Goal: Information Seeking & Learning: Learn about a topic

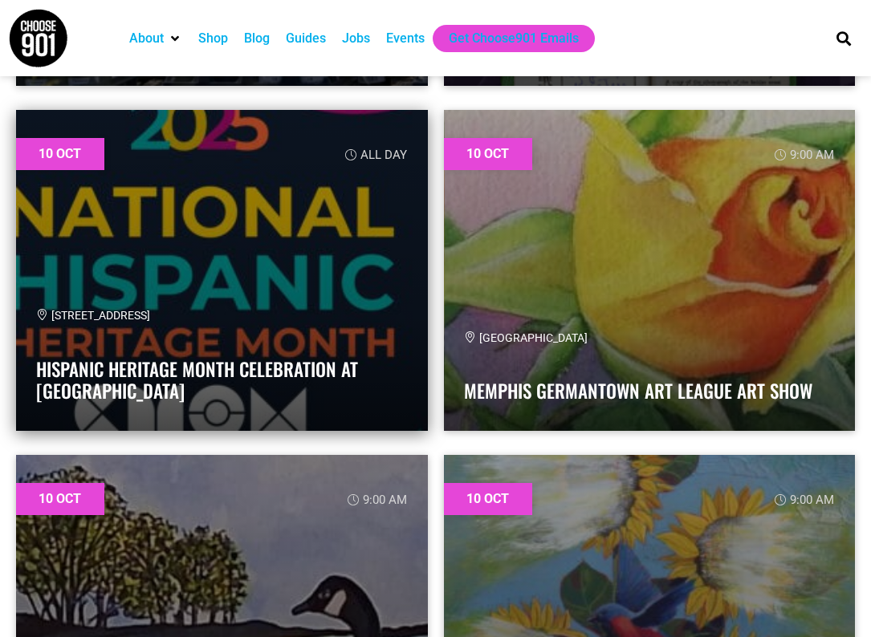
scroll to position [11933, 0]
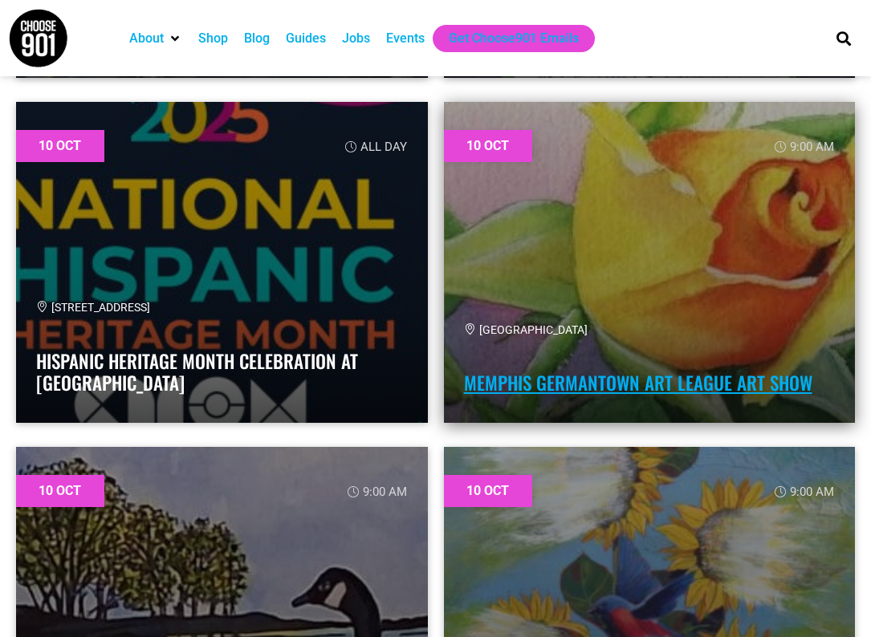
click at [548, 386] on link "Memphis Germantown Art League Art Show" at bounding box center [638, 382] width 348 height 27
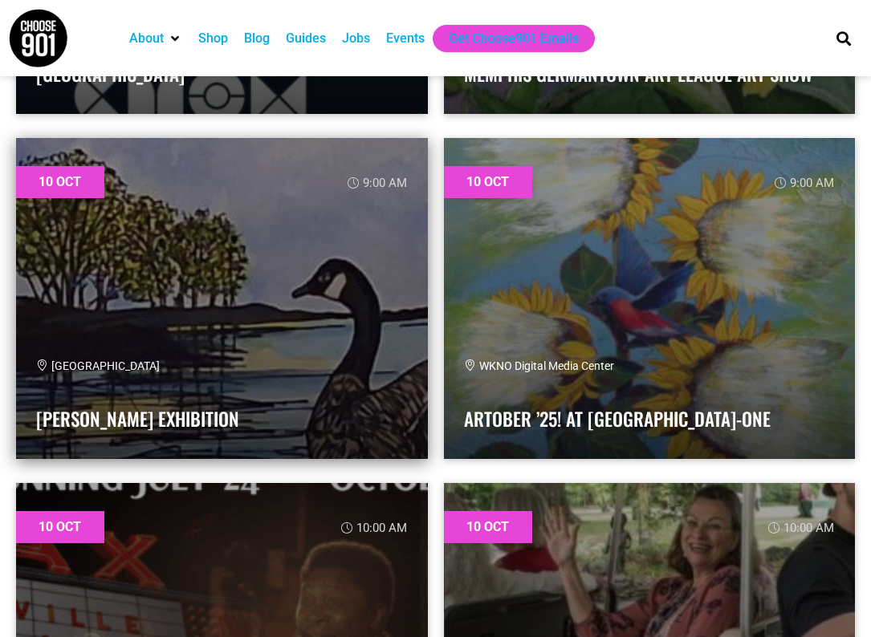
scroll to position [12245, 0]
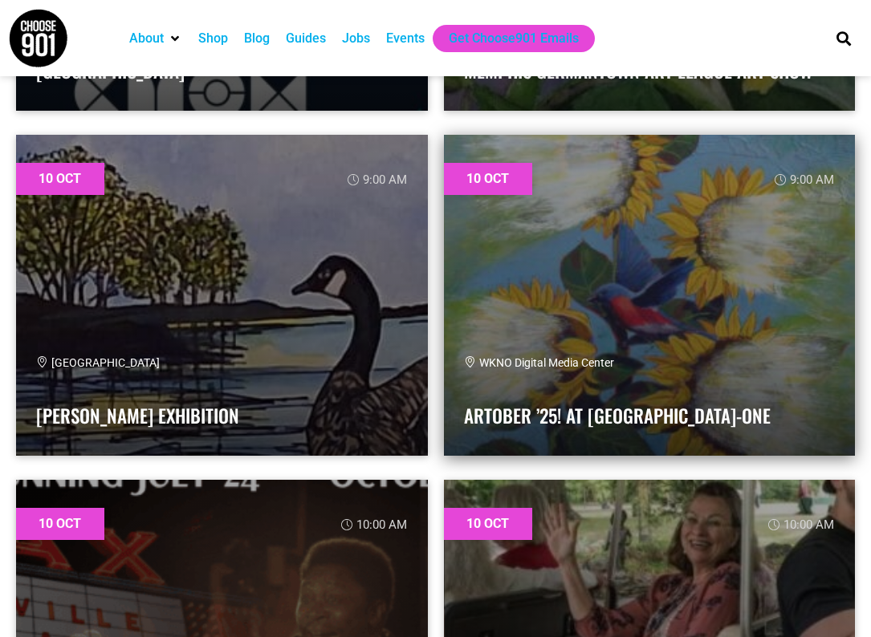
click at [547, 350] on link at bounding box center [650, 295] width 412 height 321
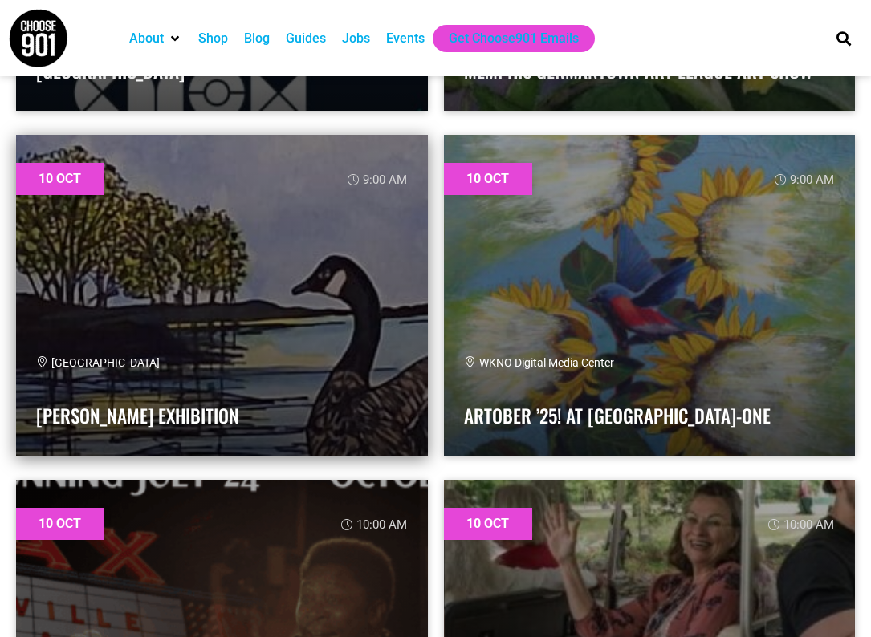
click at [169, 340] on link at bounding box center [222, 295] width 412 height 321
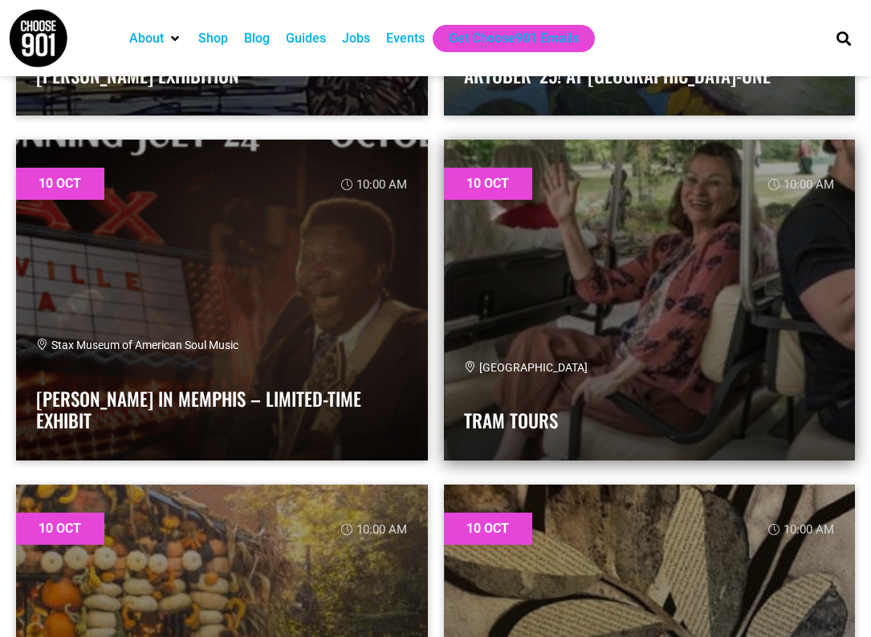
scroll to position [12616, 0]
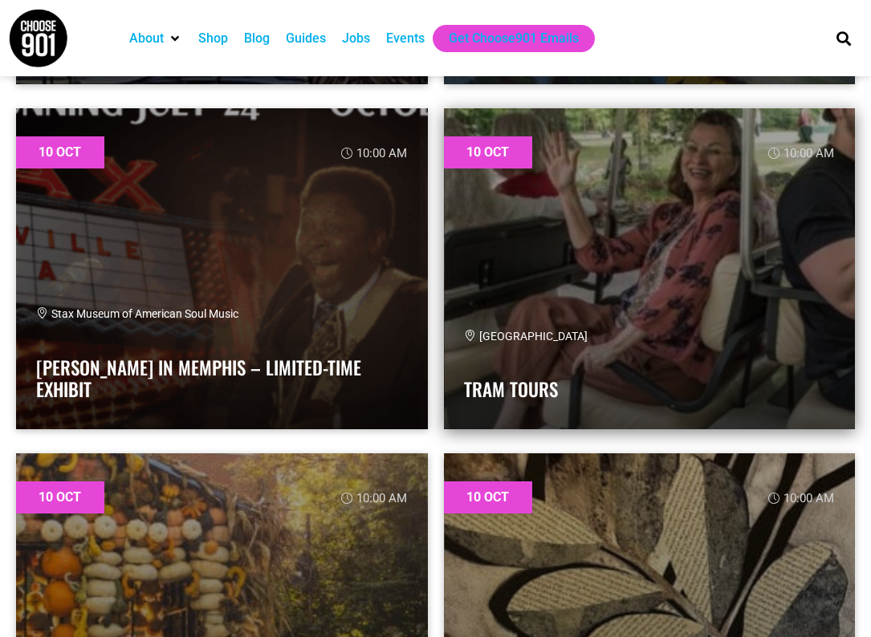
click at [517, 337] on span "Memphis Botanic Garden" at bounding box center [526, 336] width 124 height 13
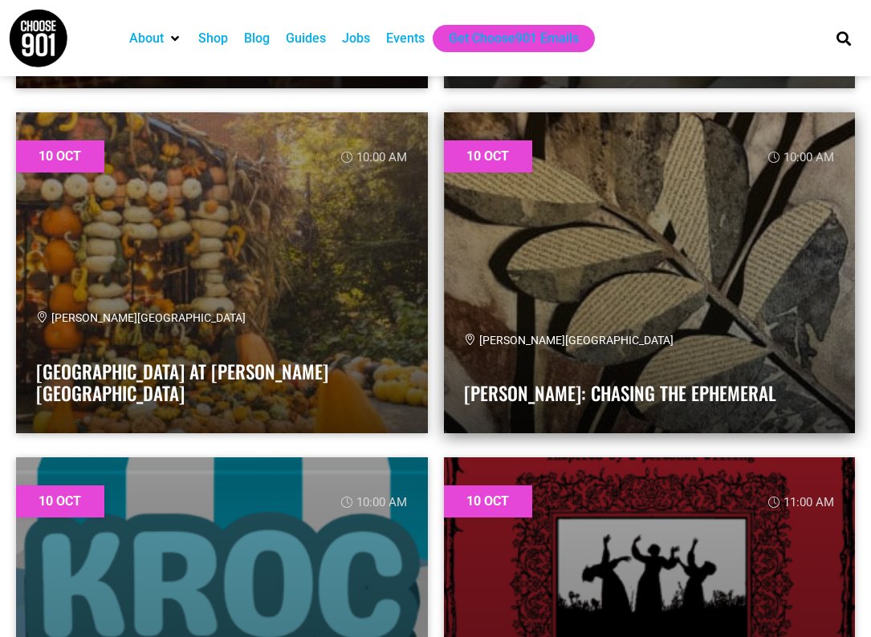
scroll to position [12959, 0]
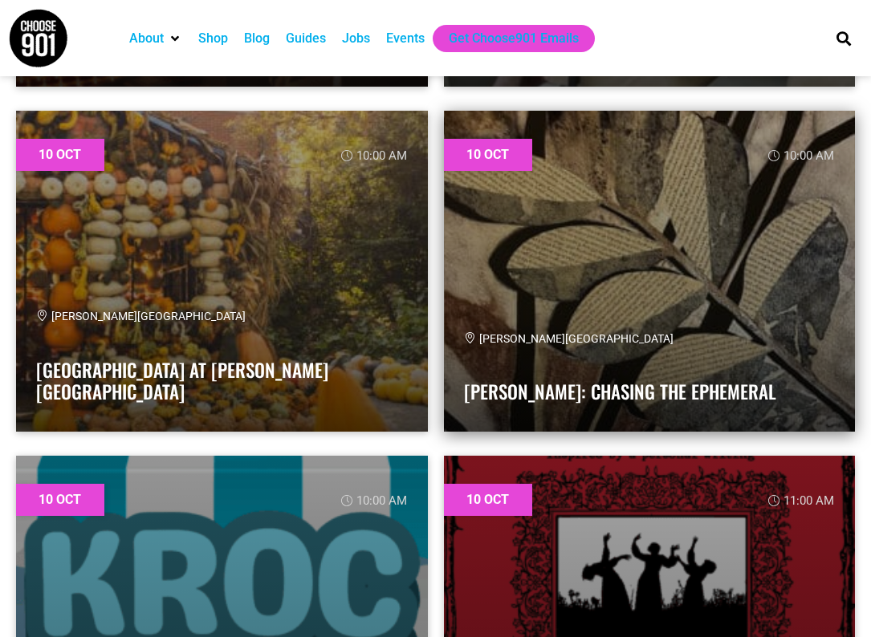
click at [650, 344] on div "Dixon Gallery and Gardens" at bounding box center [649, 339] width 371 height 17
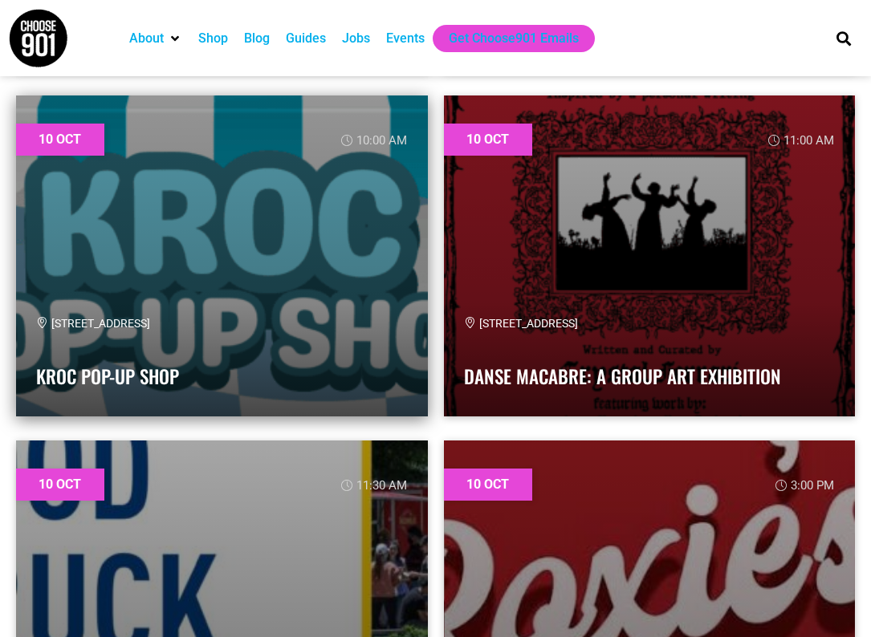
scroll to position [13323, 0]
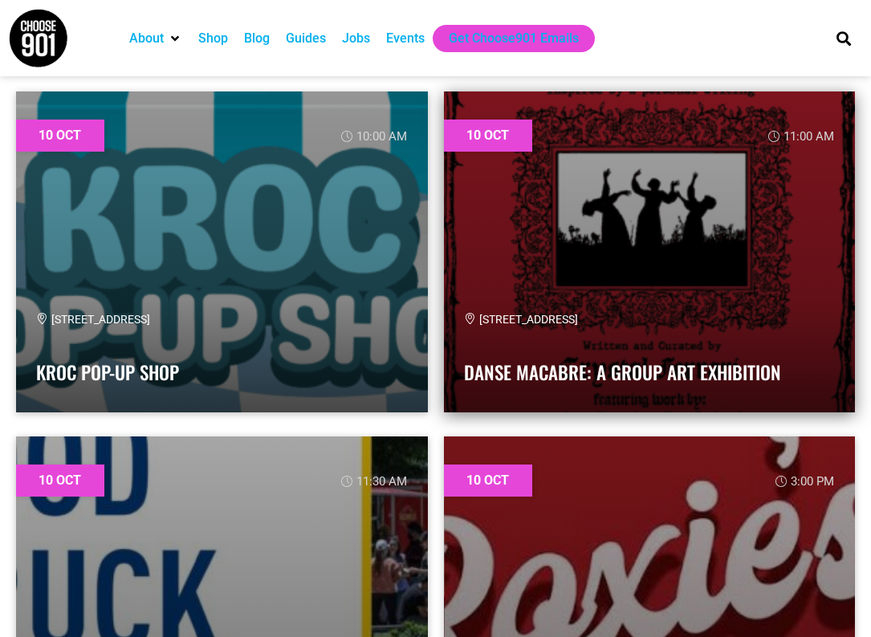
click at [577, 251] on link at bounding box center [650, 251] width 412 height 321
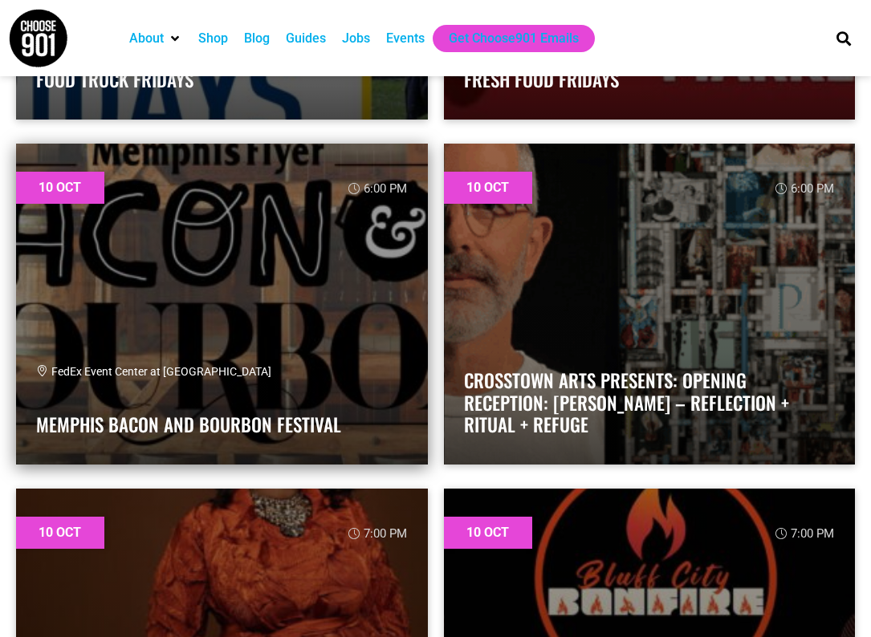
scroll to position [13965, 0]
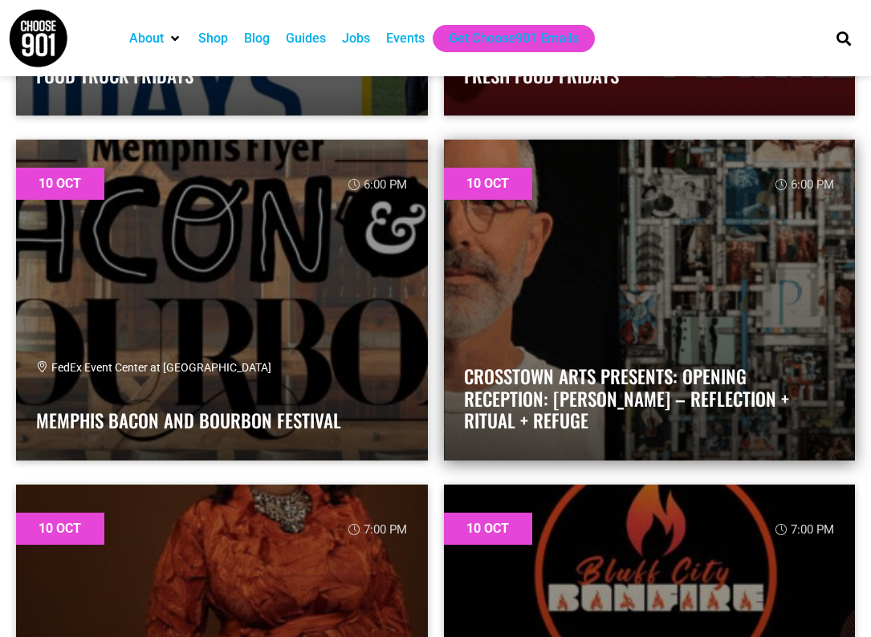
click at [599, 282] on link at bounding box center [650, 300] width 412 height 321
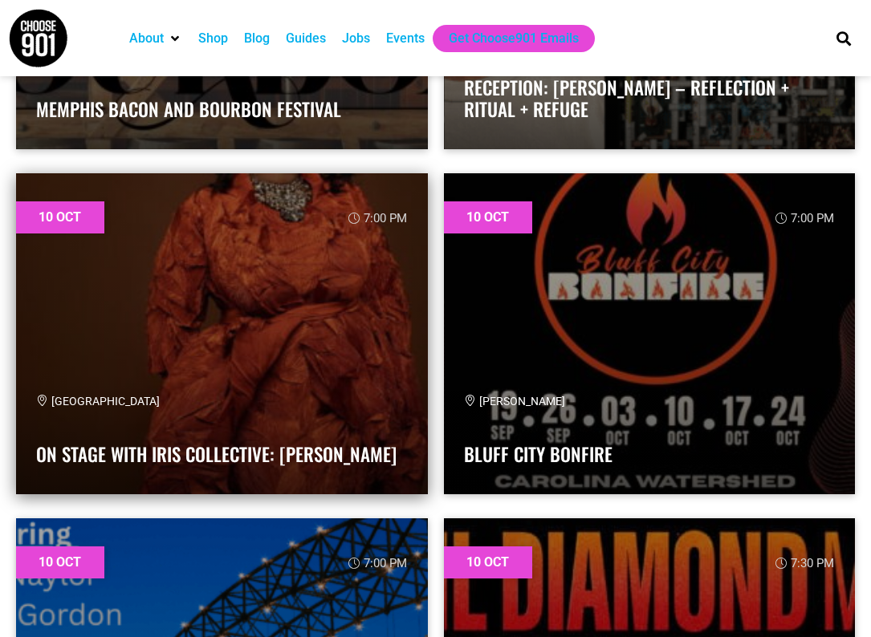
scroll to position [14280, 0]
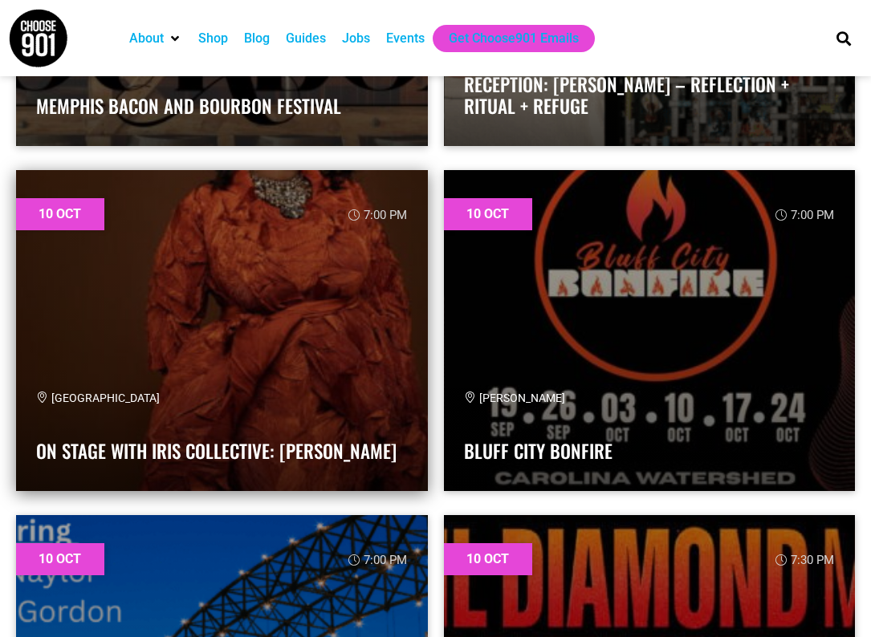
click at [277, 346] on link at bounding box center [222, 330] width 412 height 321
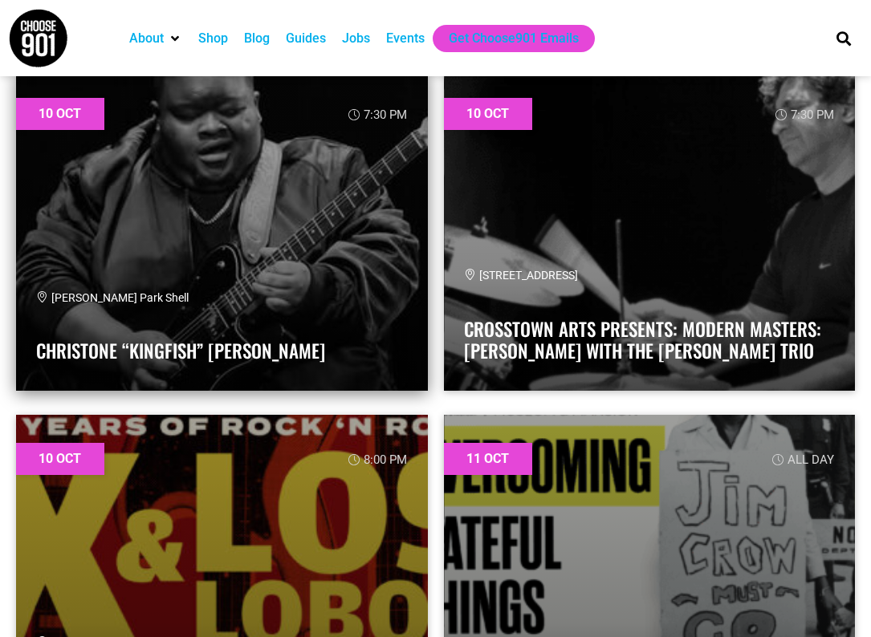
scroll to position [15402, 0]
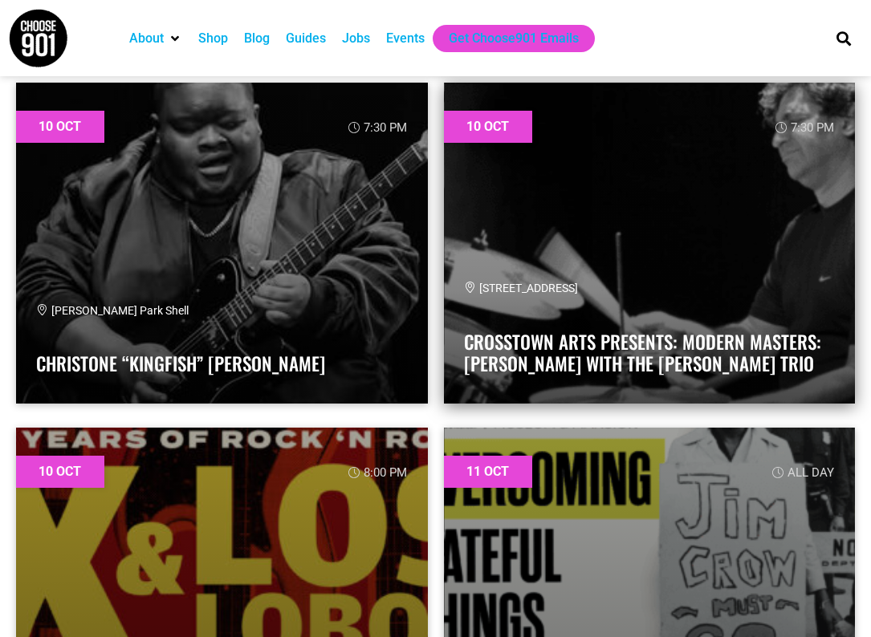
click at [591, 241] on link at bounding box center [650, 243] width 412 height 321
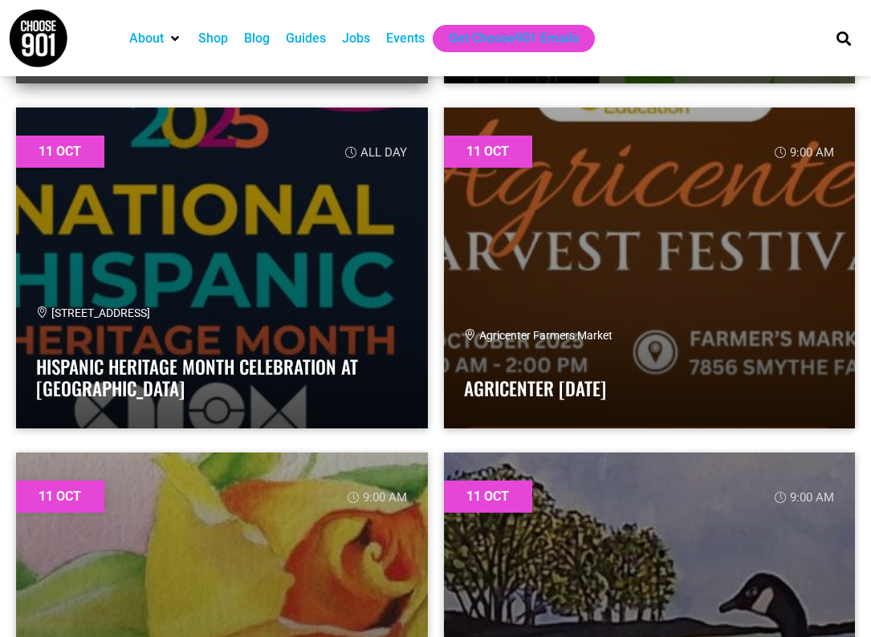
scroll to position [17108, 0]
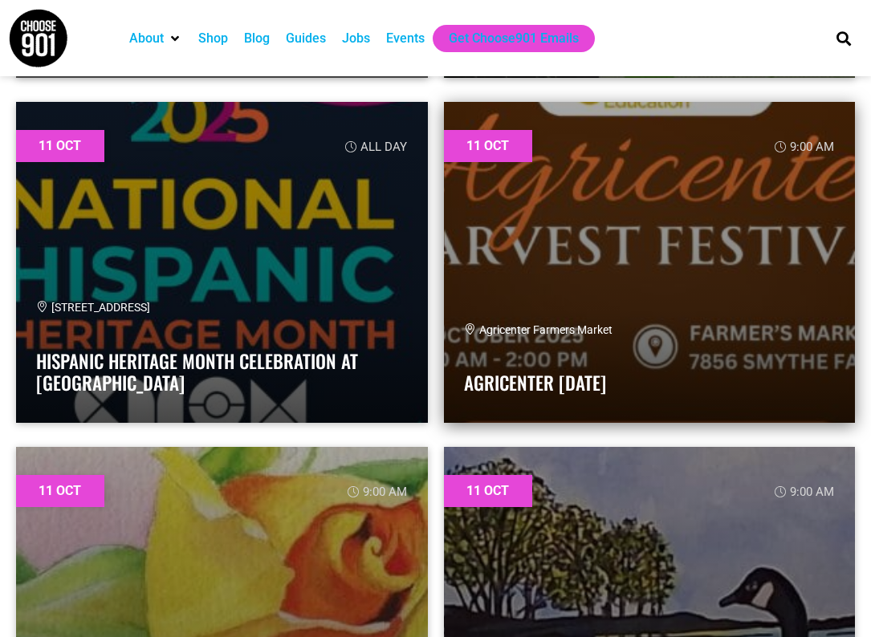
click at [534, 291] on link at bounding box center [650, 262] width 412 height 321
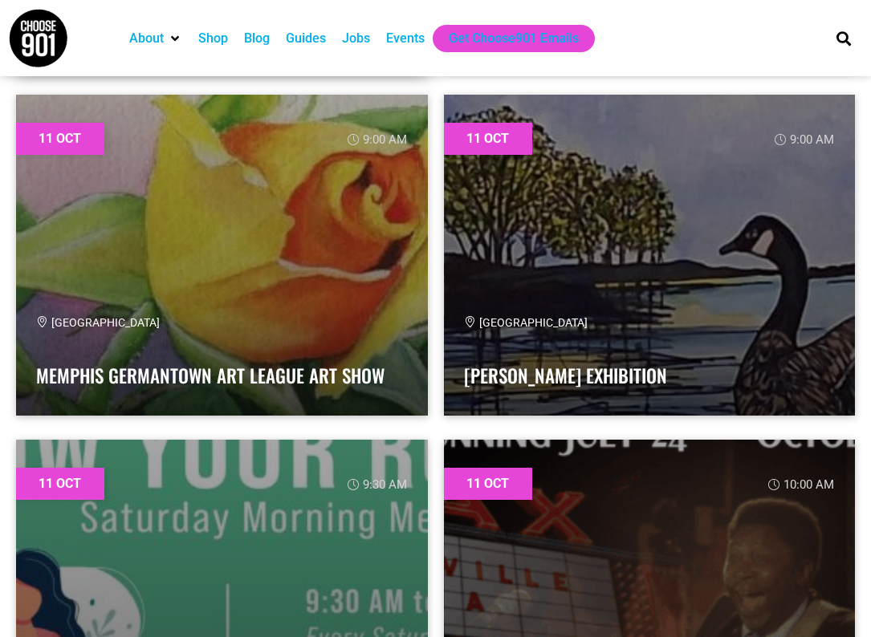
scroll to position [17461, 0]
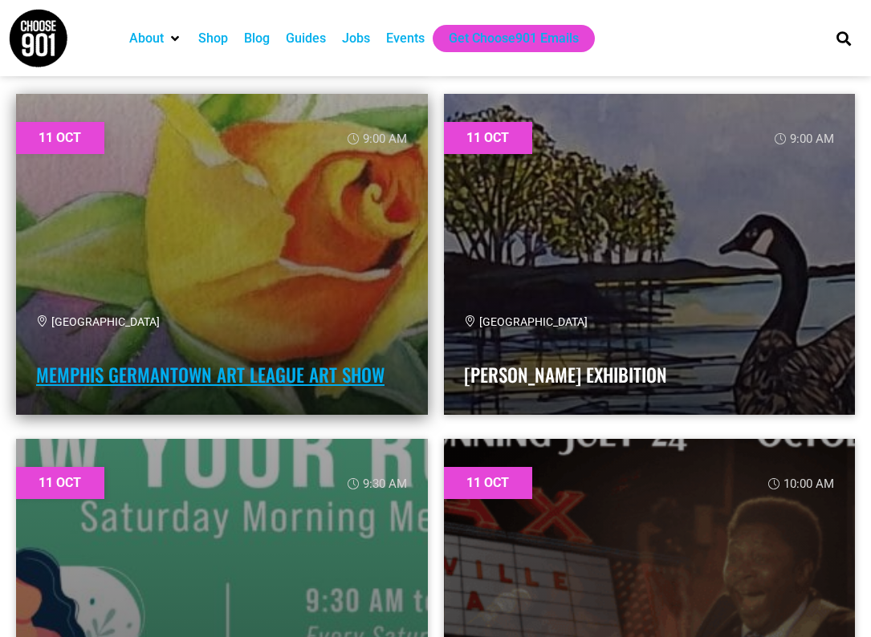
click at [244, 377] on link "Memphis Germantown Art League Art Show" at bounding box center [210, 374] width 348 height 27
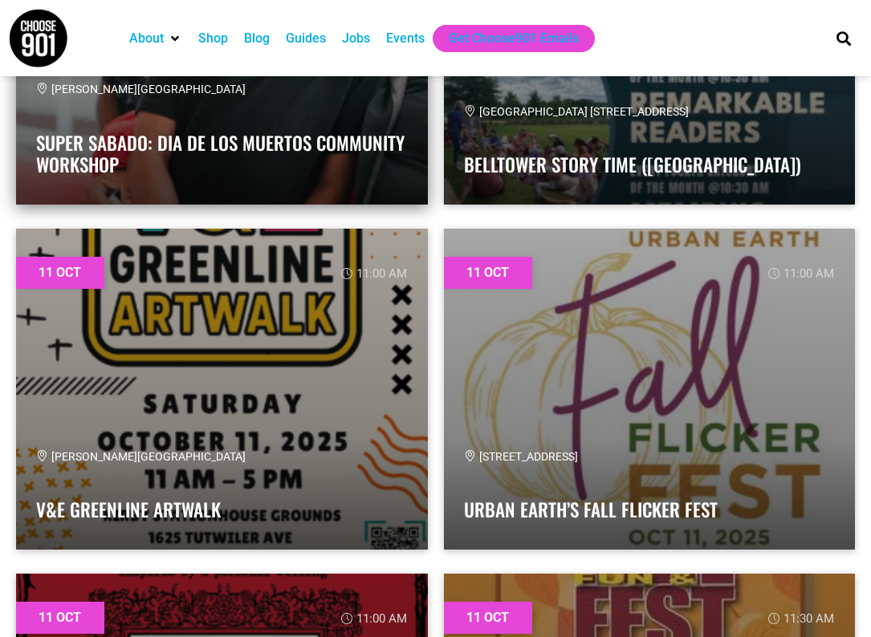
scroll to position [19410, 0]
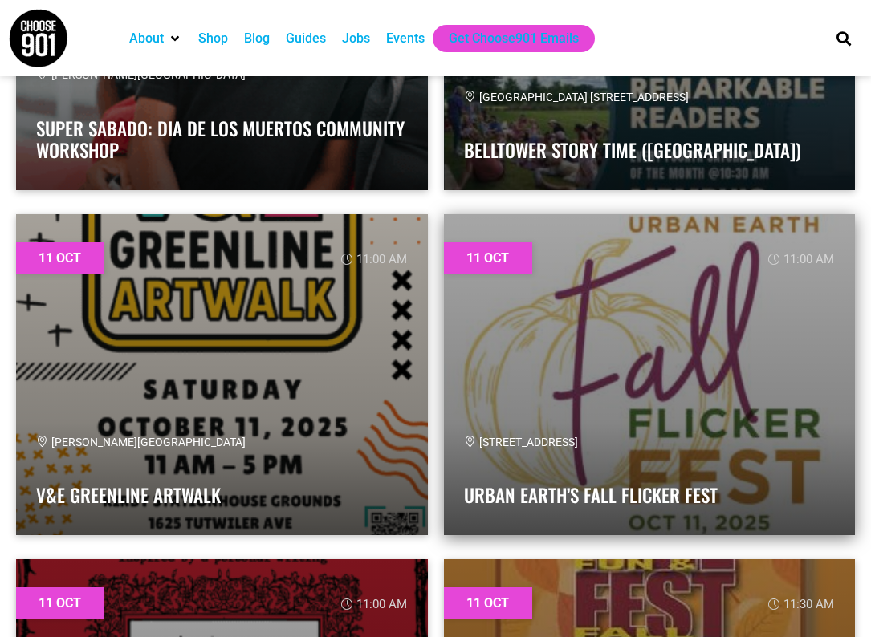
click at [591, 381] on link at bounding box center [650, 374] width 412 height 321
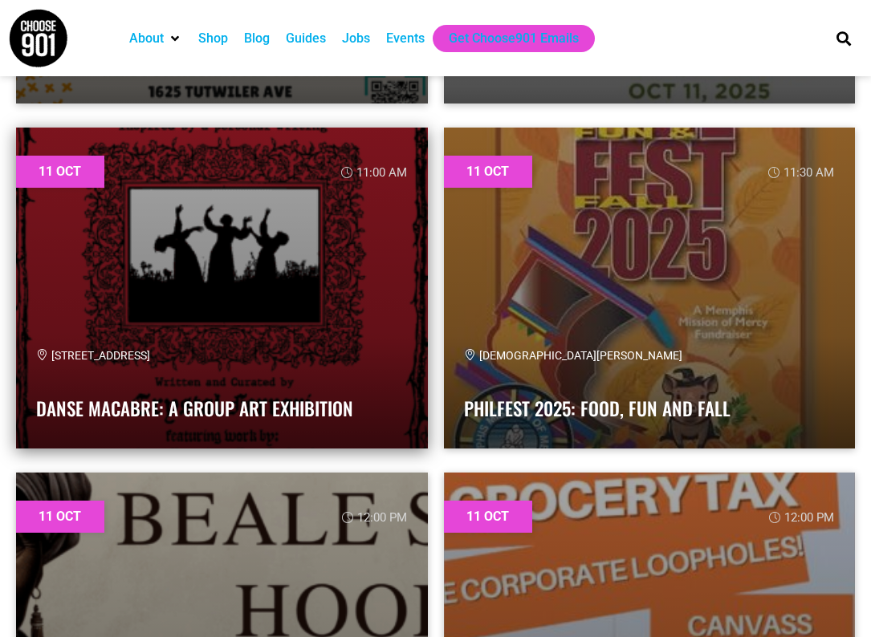
scroll to position [19843, 0]
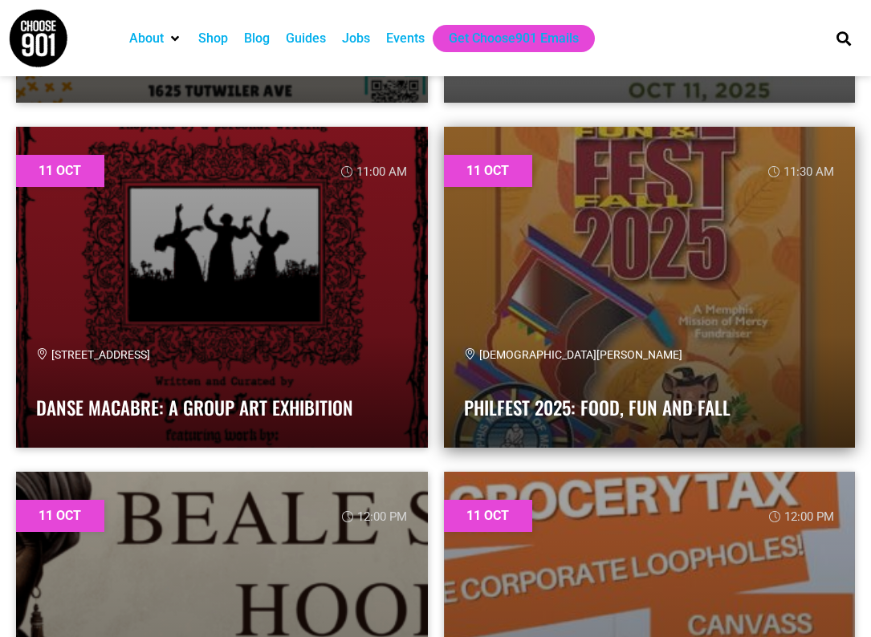
click at [600, 280] on link at bounding box center [650, 287] width 412 height 321
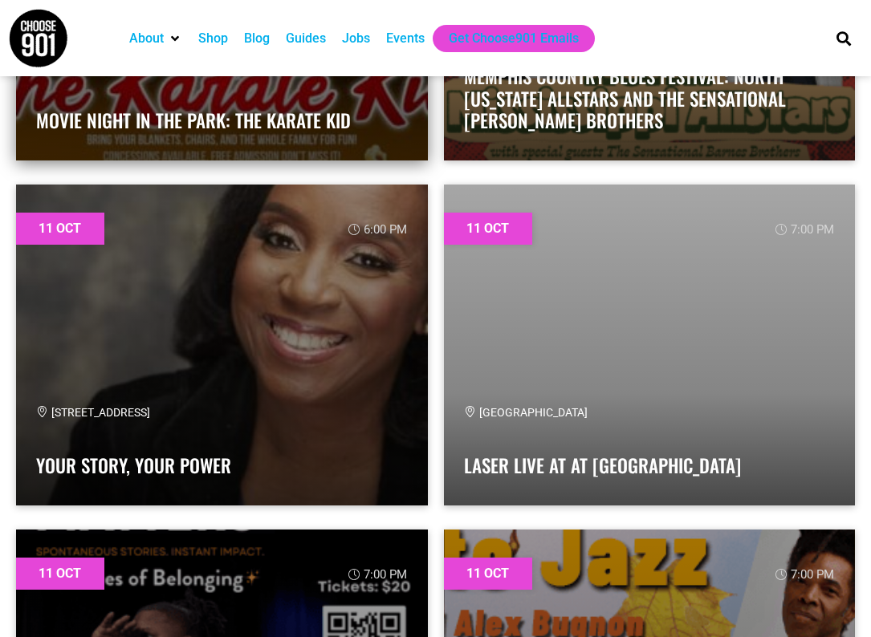
scroll to position [22203, 0]
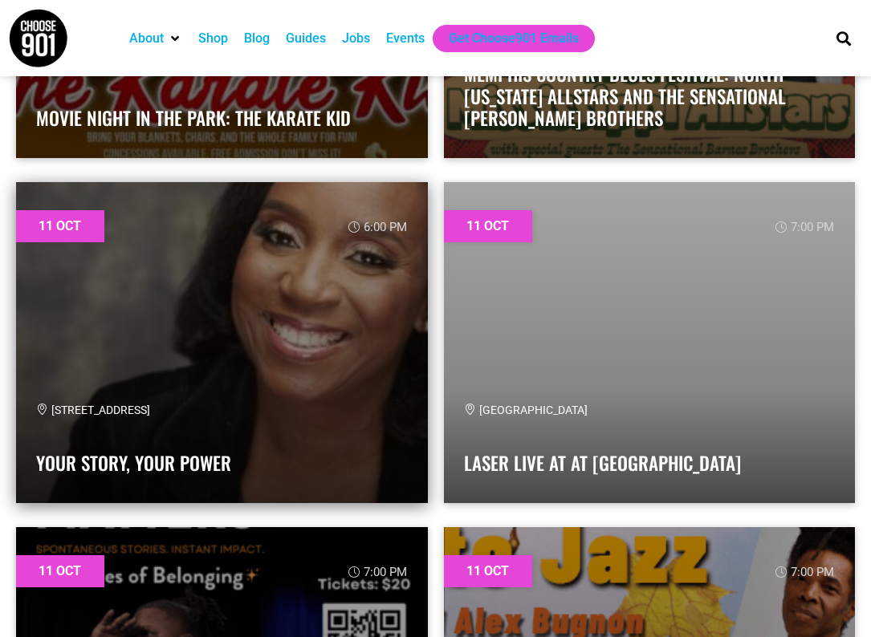
click at [310, 372] on link at bounding box center [222, 342] width 412 height 321
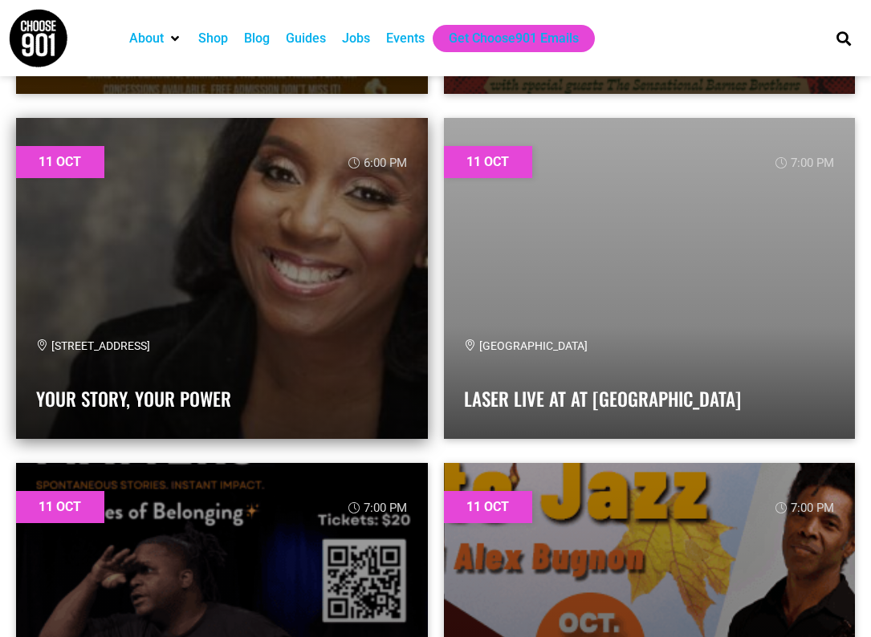
scroll to position [22282, 0]
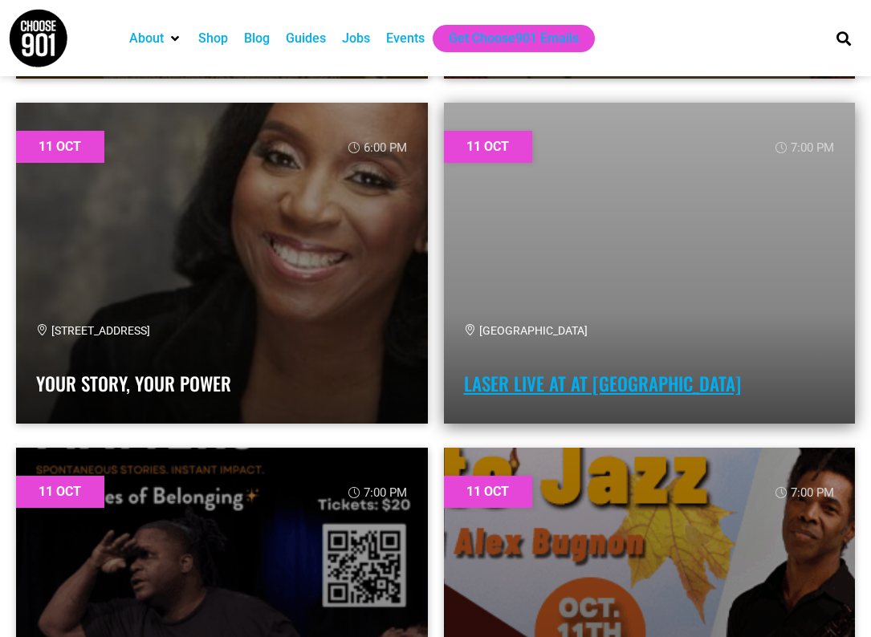
click at [542, 375] on link "Laser Live at at MoSH Planetarium" at bounding box center [602, 383] width 277 height 27
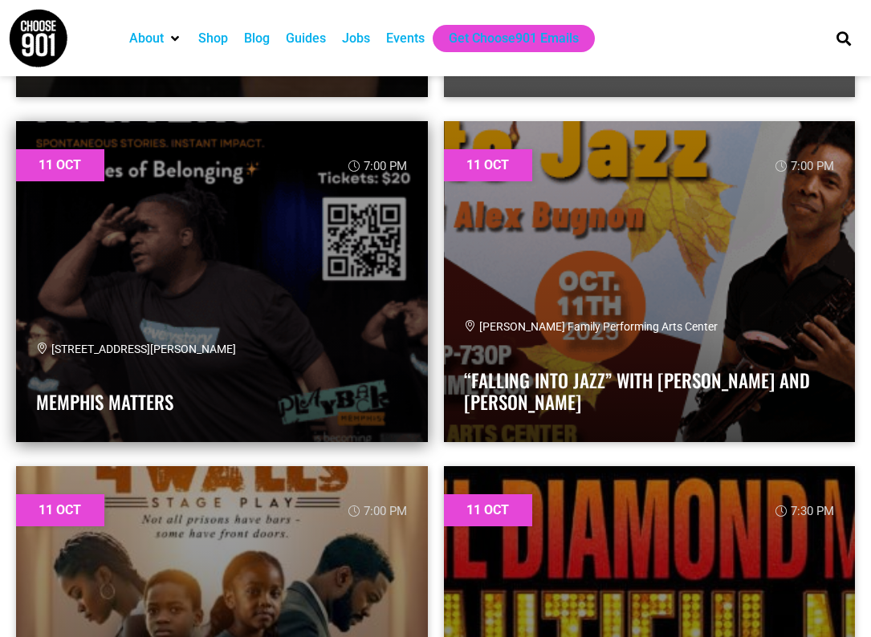
scroll to position [22643, 0]
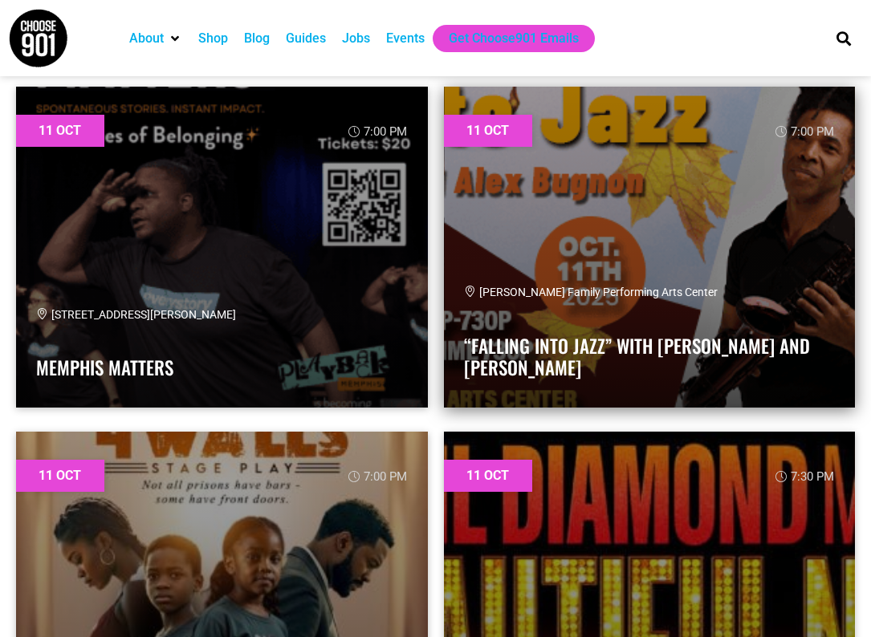
click at [687, 295] on div "Scheidt Family Performing Arts Center" at bounding box center [649, 292] width 371 height 17
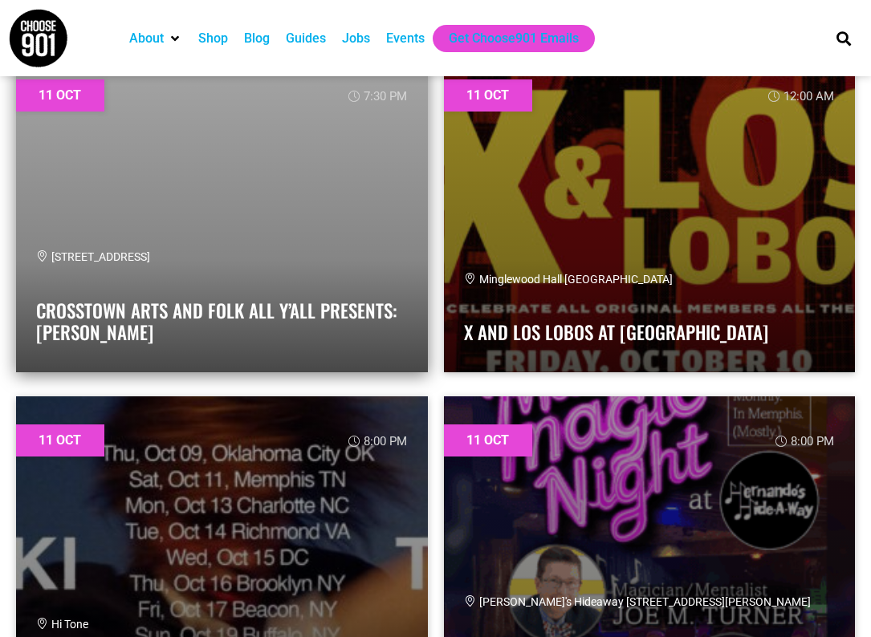
scroll to position [23725, 0]
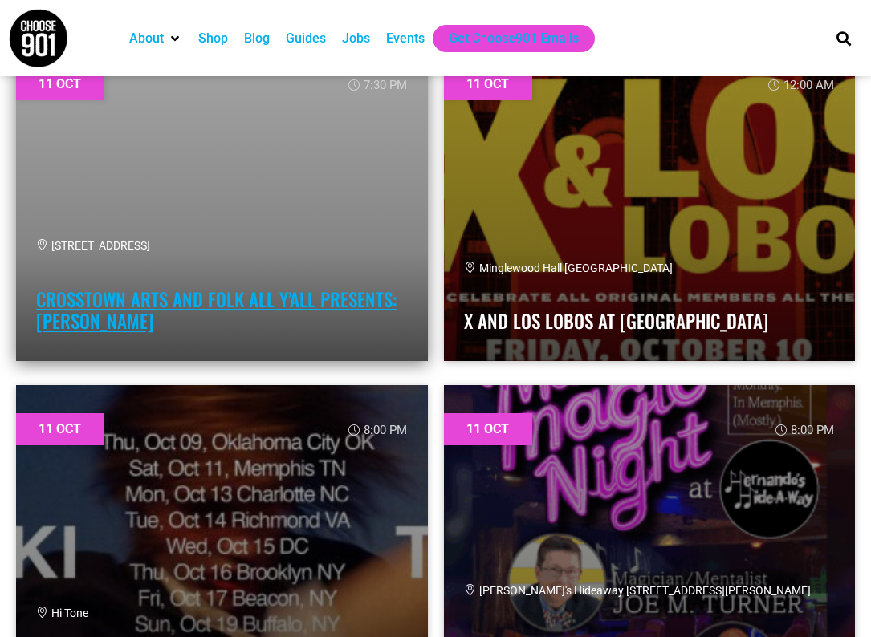
click at [209, 288] on link "Crosstown Arts and Folk All Y’all Presents: [PERSON_NAME]" at bounding box center [216, 311] width 361 height 50
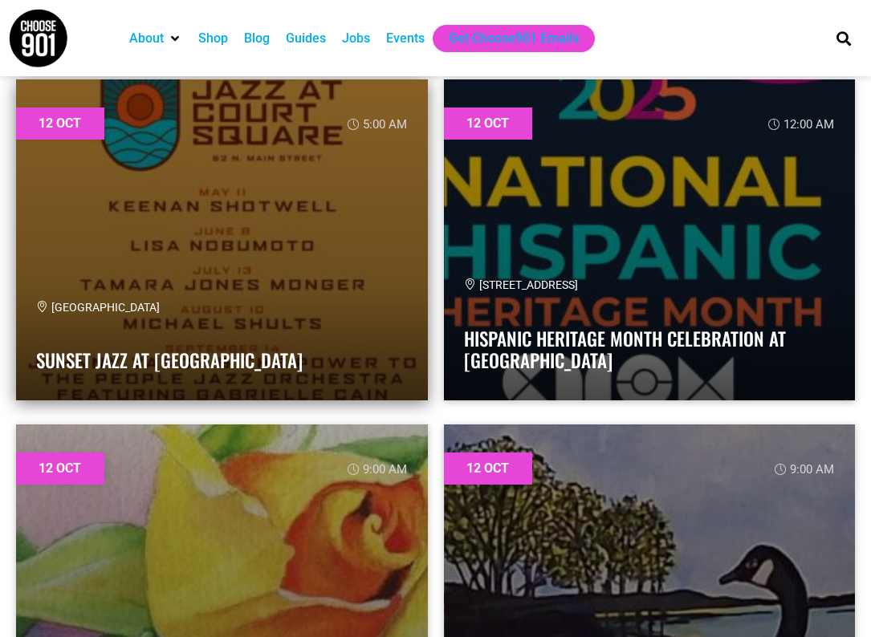
scroll to position [24382, 0]
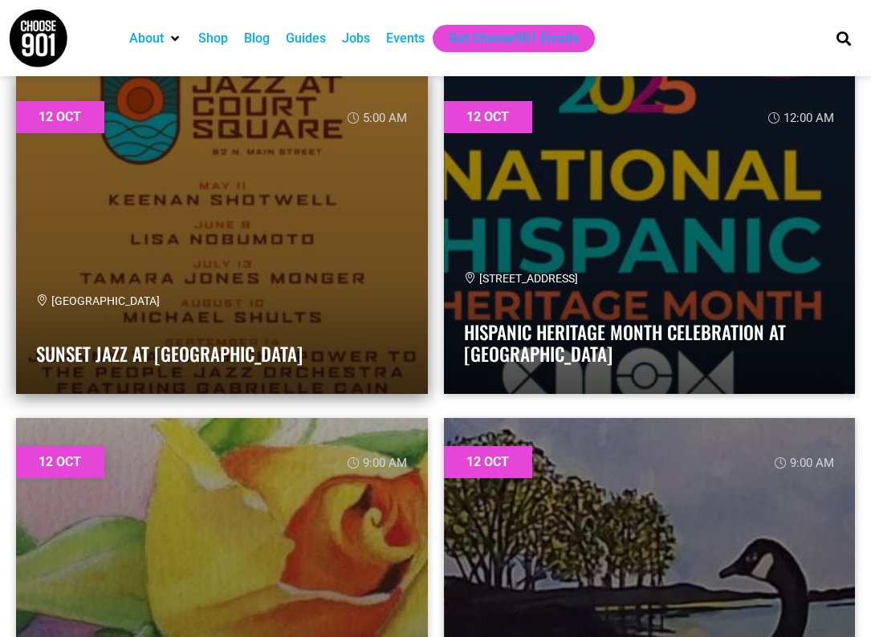
click at [297, 252] on link at bounding box center [222, 233] width 412 height 321
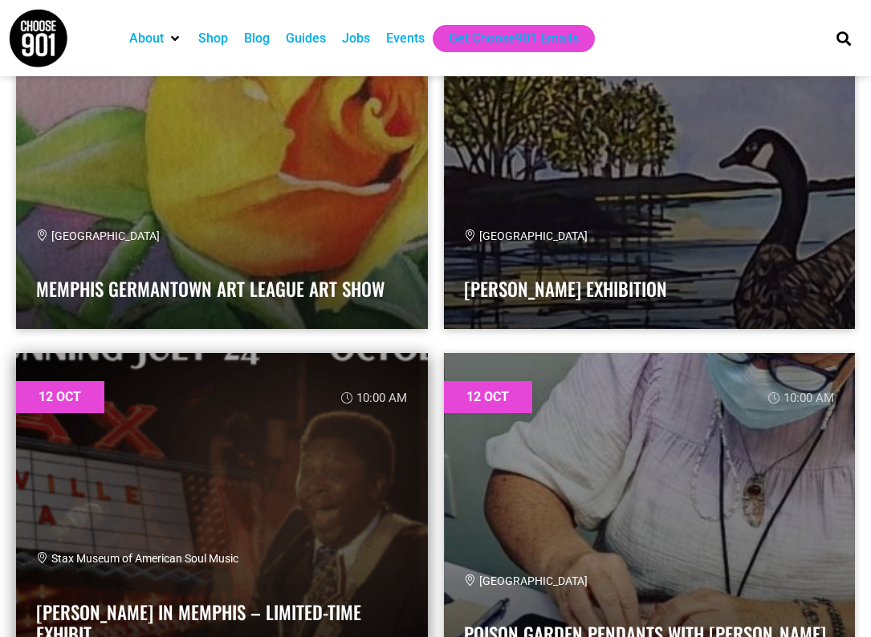
scroll to position [24743, 0]
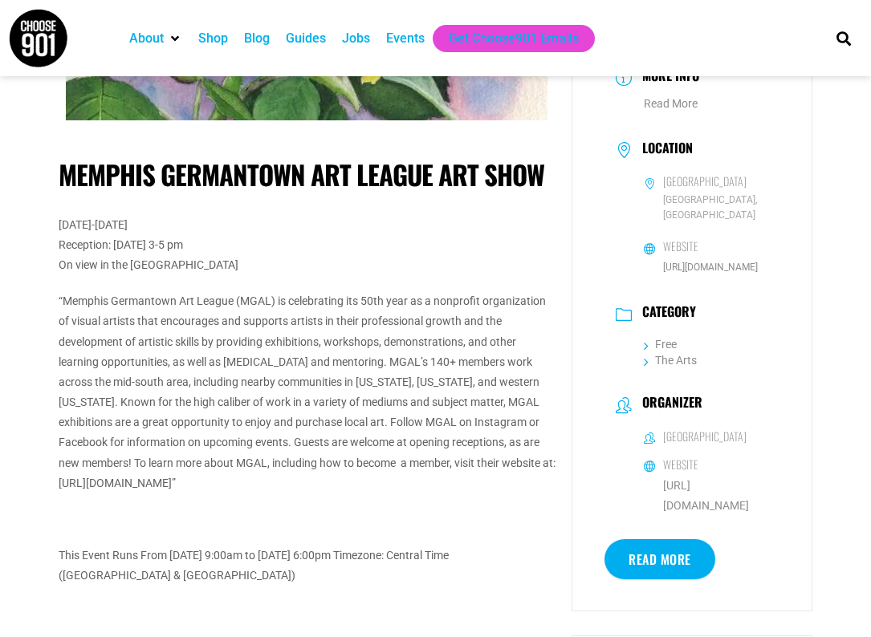
scroll to position [233, 0]
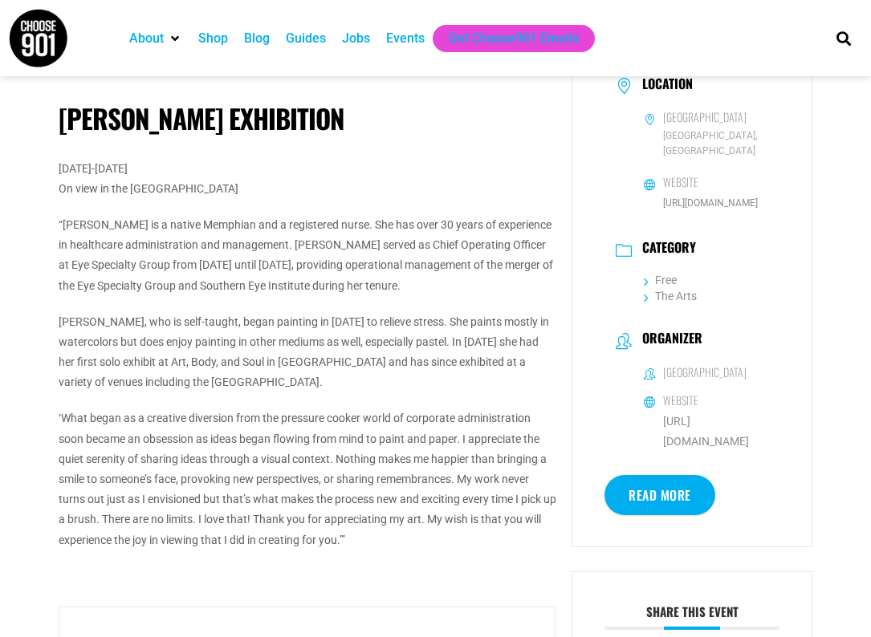
scroll to position [286, 0]
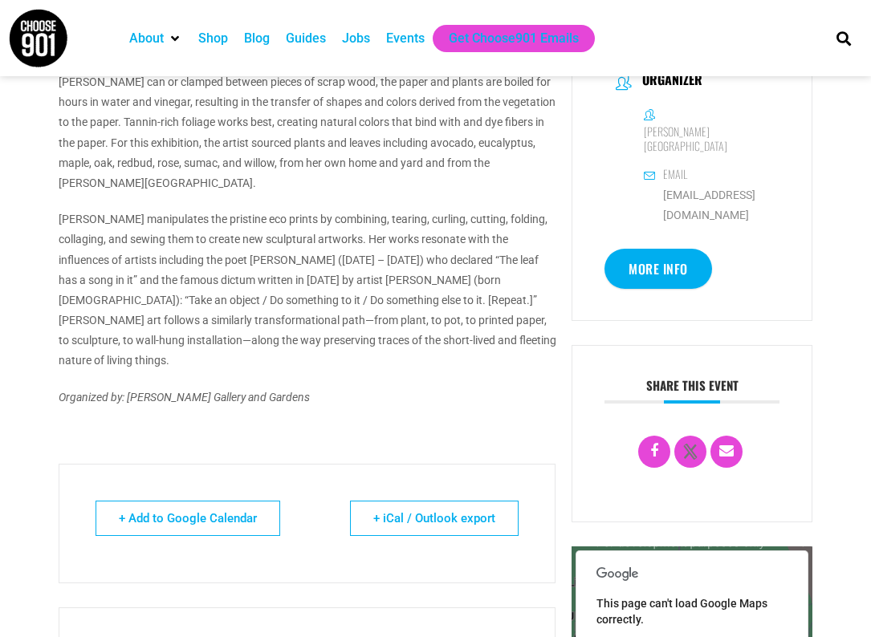
scroll to position [720, 0]
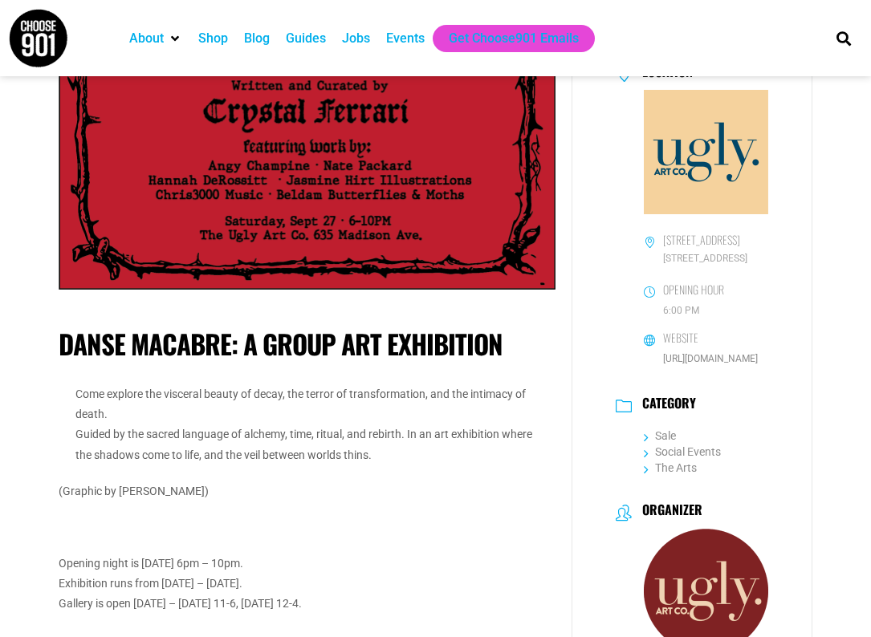
scroll to position [517, 0]
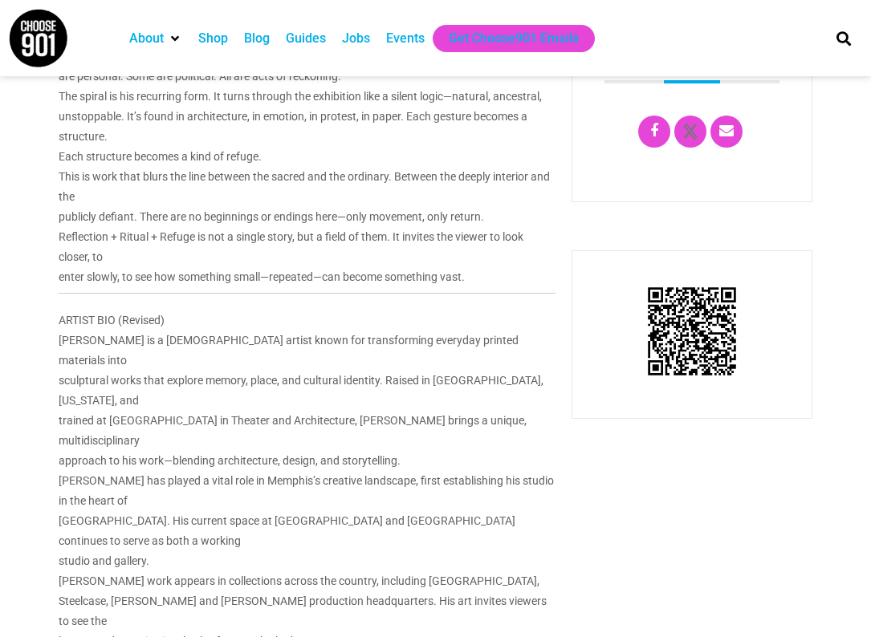
scroll to position [794, 0]
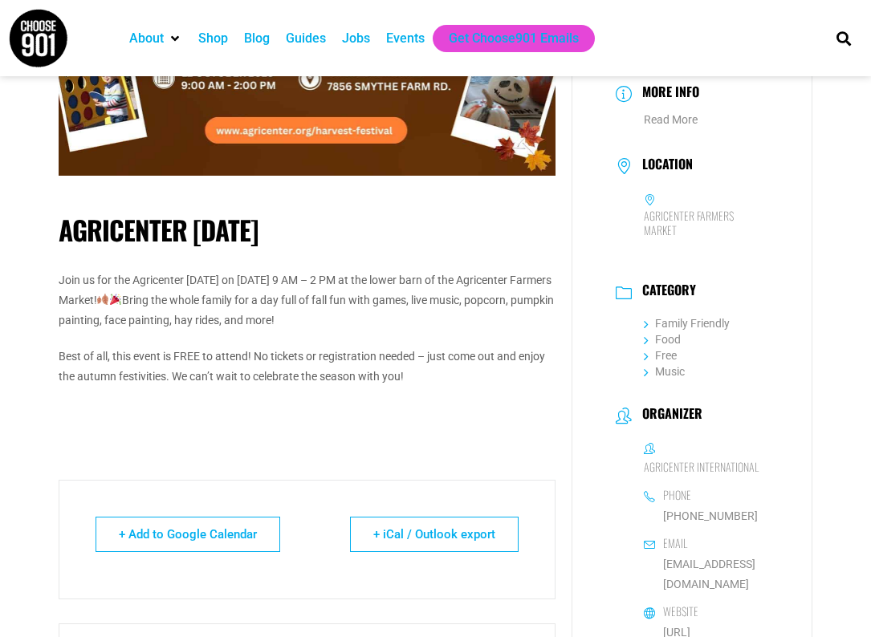
scroll to position [223, 0]
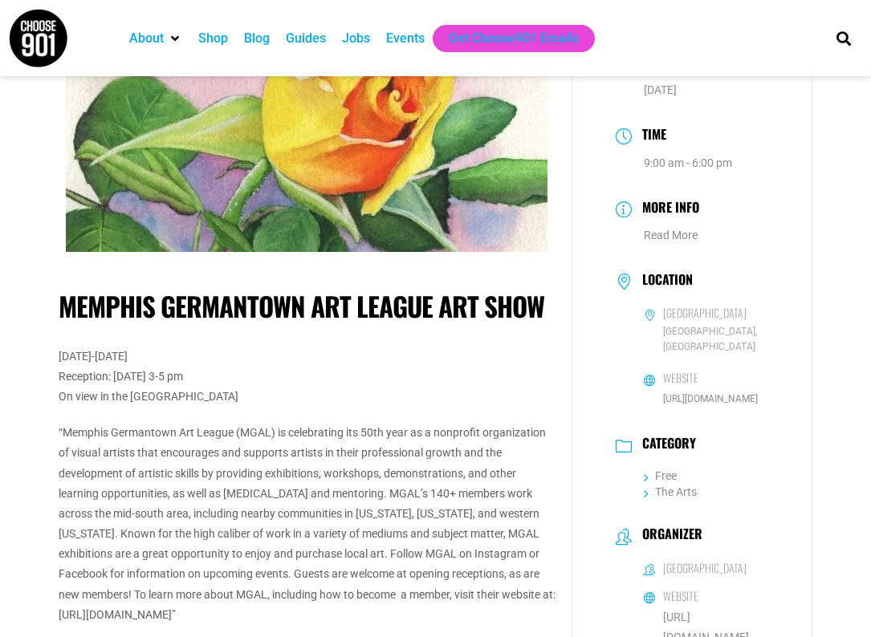
scroll to position [85, 0]
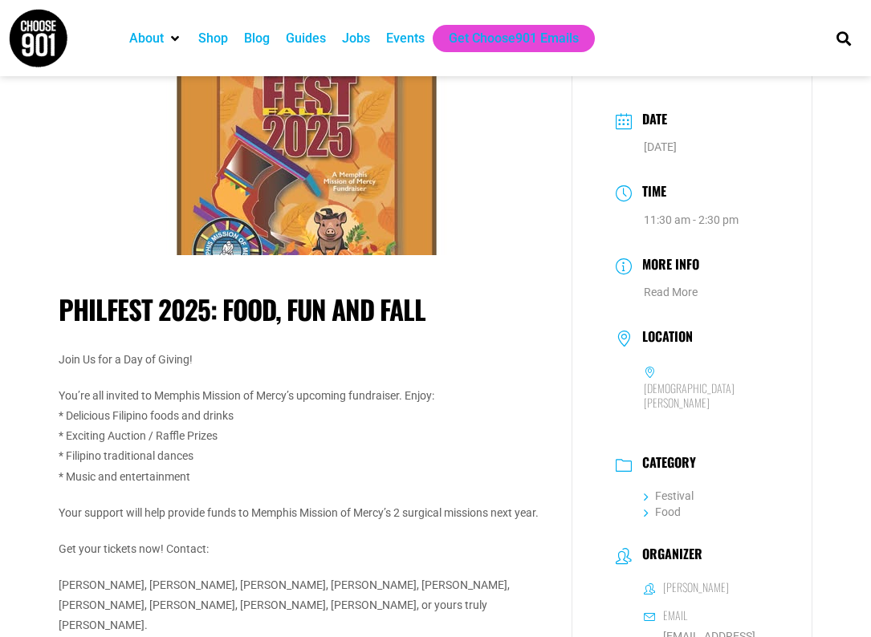
scroll to position [39, 0]
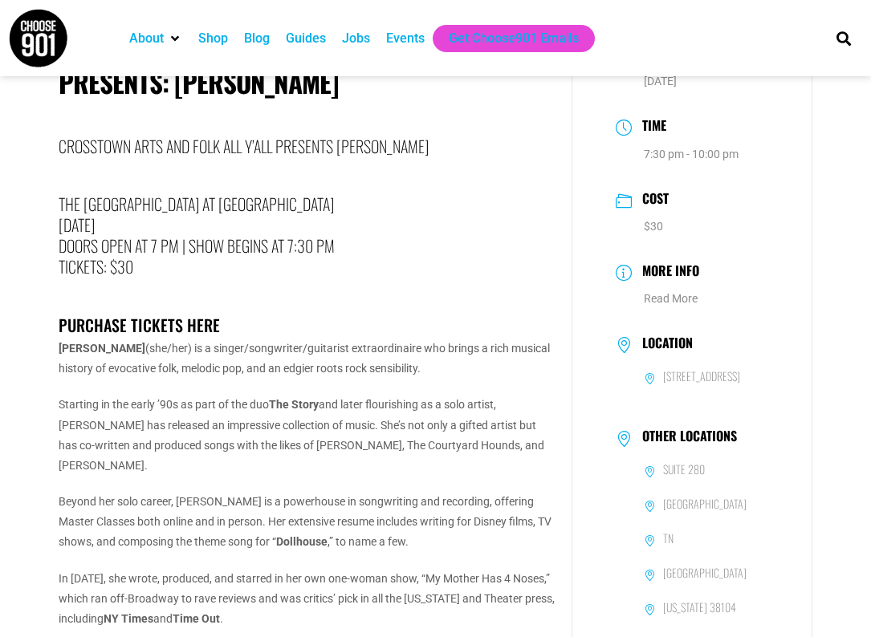
scroll to position [100, 0]
